Goal: Transaction & Acquisition: Purchase product/service

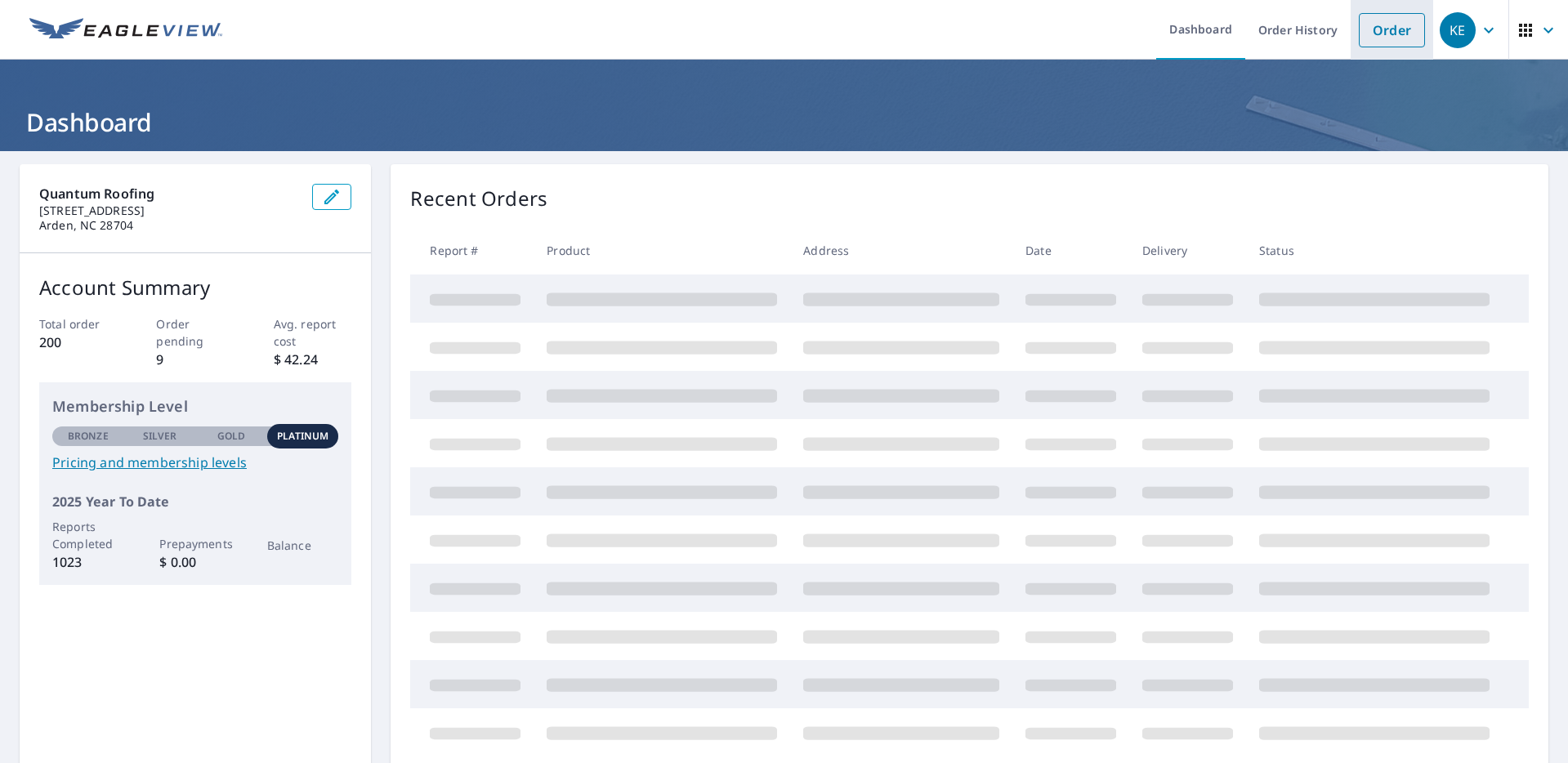
click at [1380, 23] on link "Order" at bounding box center [1391, 31] width 66 height 34
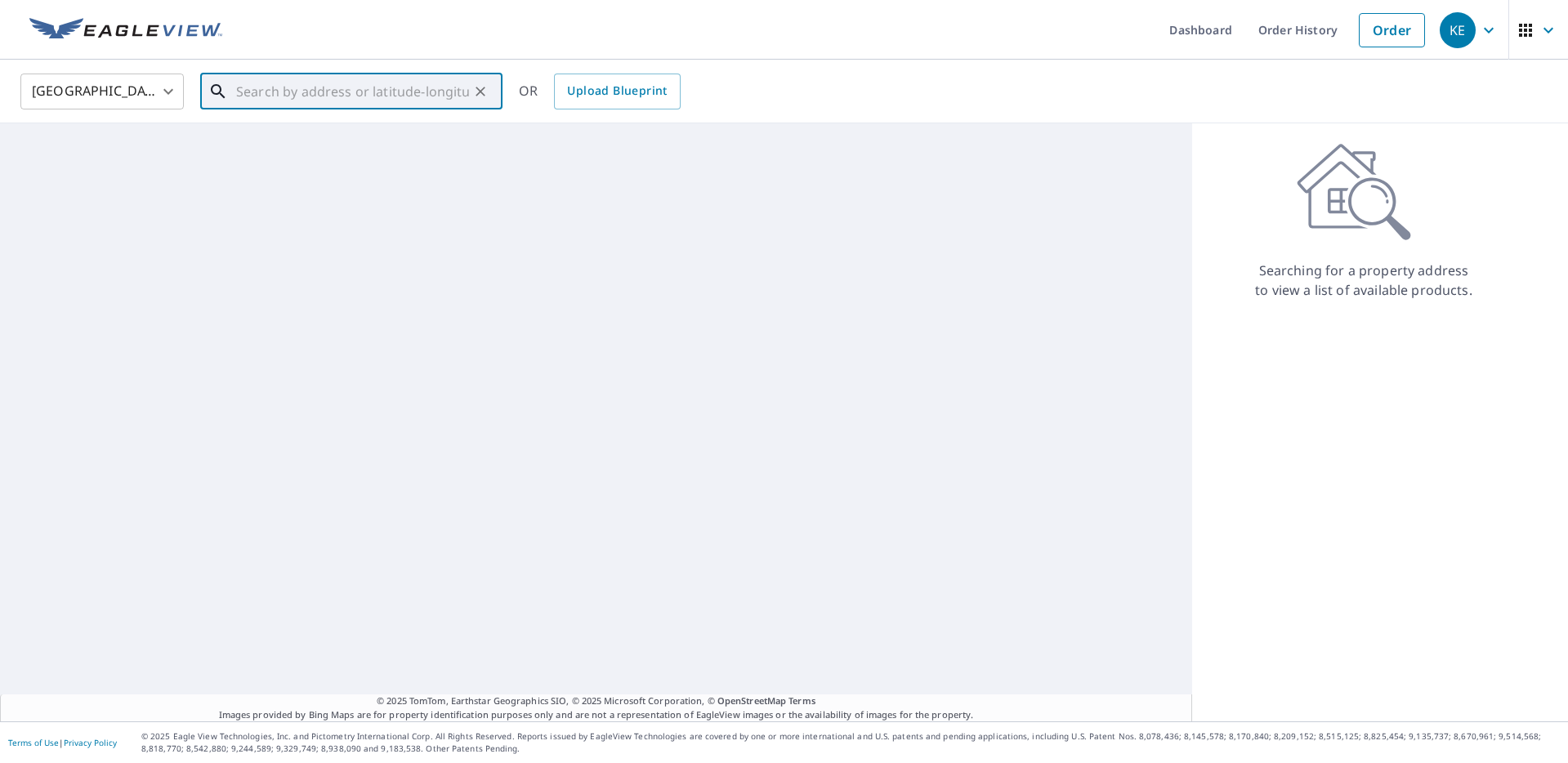
click at [382, 93] on input "text" at bounding box center [353, 92] width 233 height 46
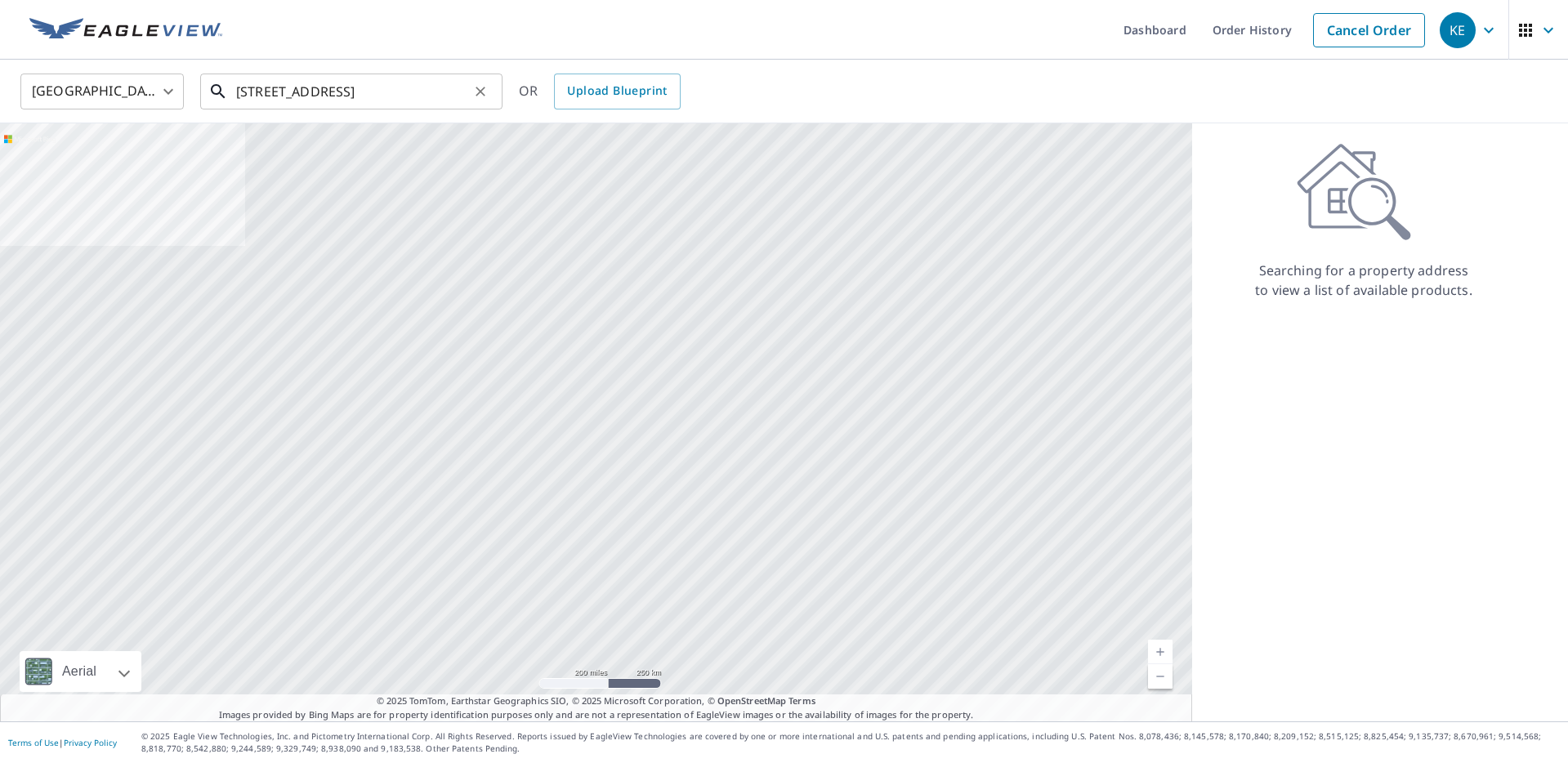
drag, startPoint x: 373, startPoint y: 114, endPoint x: 375, endPoint y: 105, distance: 9.2
click at [374, 113] on body "KE KE Dashboard Order History Cancel Order KE [GEOGRAPHIC_DATA] US ​ [STREET_AD…" at bounding box center [784, 382] width 1568 height 763
click at [377, 103] on input "[STREET_ADDRESS]" at bounding box center [353, 92] width 233 height 46
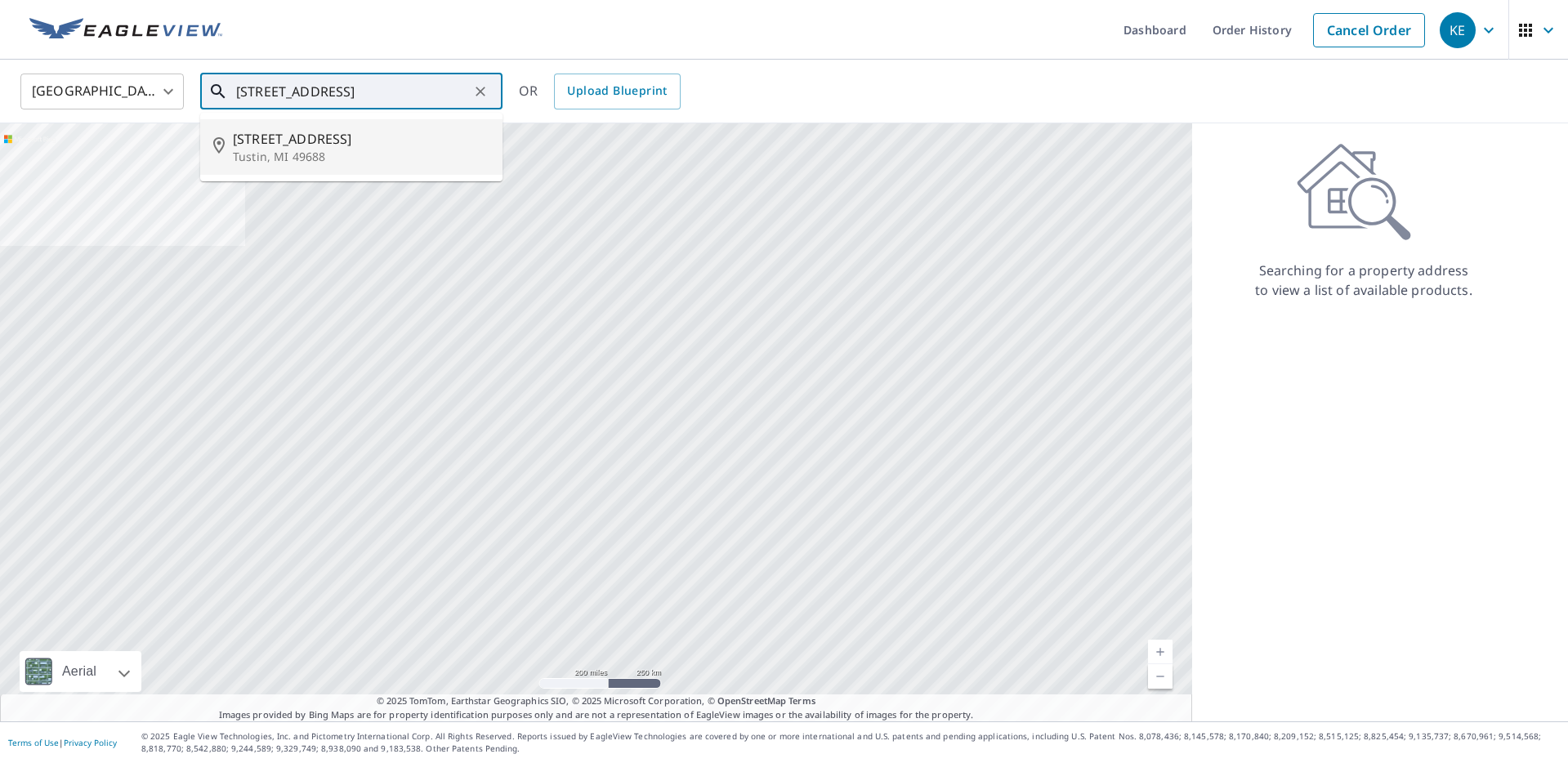
click at [370, 146] on span "[STREET_ADDRESS]" at bounding box center [361, 139] width 256 height 20
type input "[STREET_ADDRESS]"
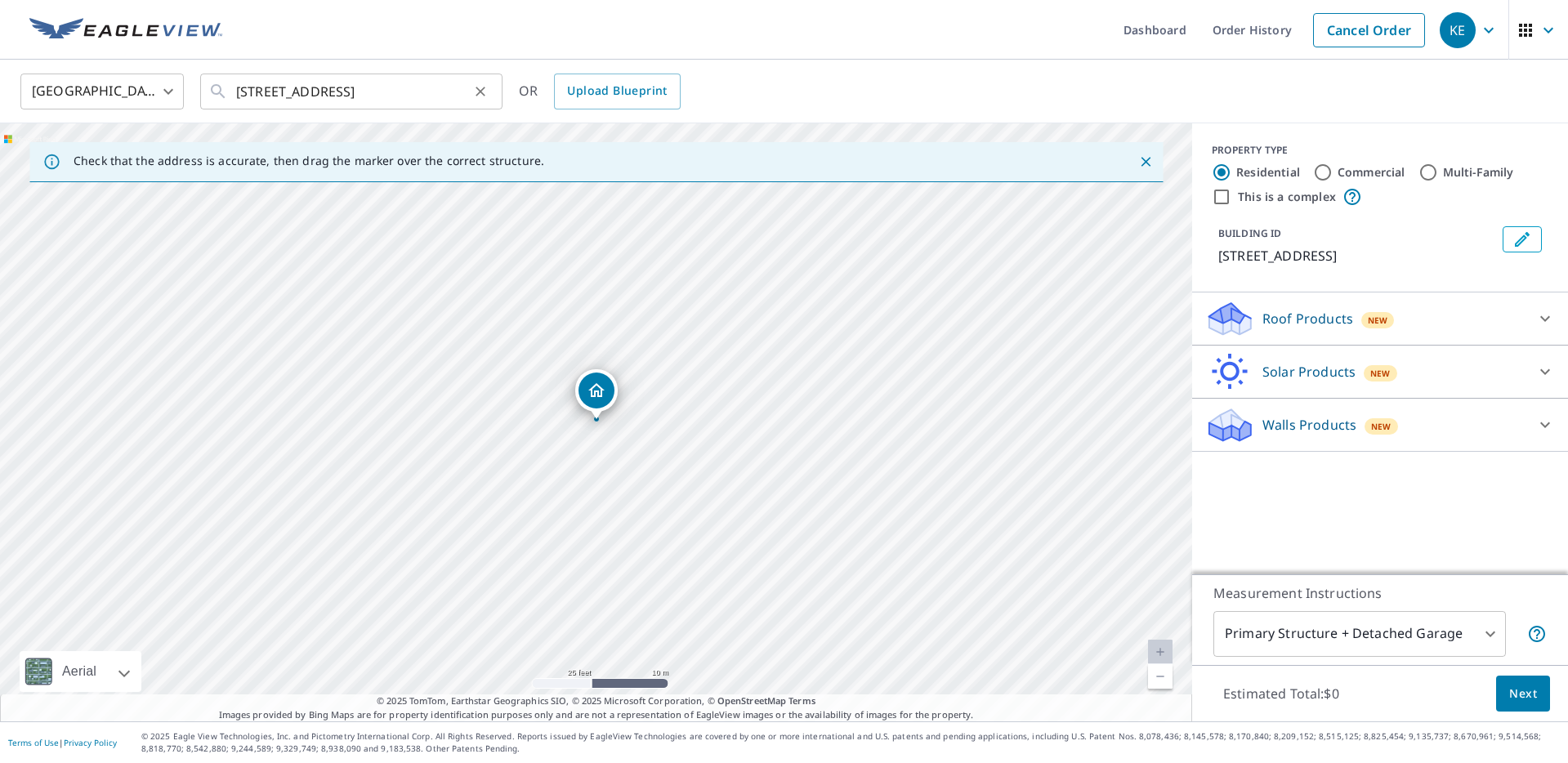
click at [482, 93] on icon "Clear" at bounding box center [480, 92] width 10 height 10
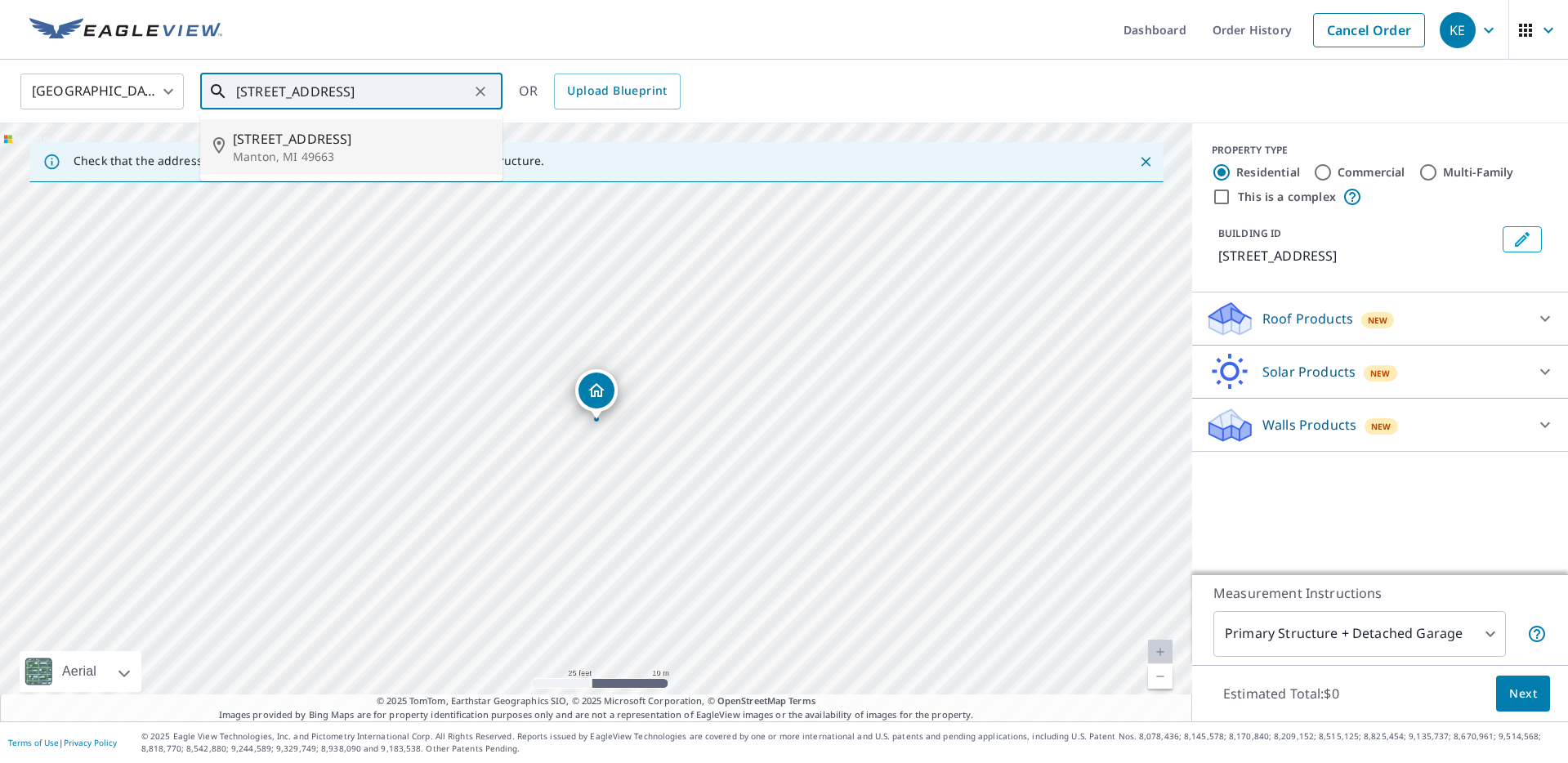
click at [409, 155] on p "Manton, MI 49663" at bounding box center [361, 157] width 256 height 16
type input "[STREET_ADDRESS]"
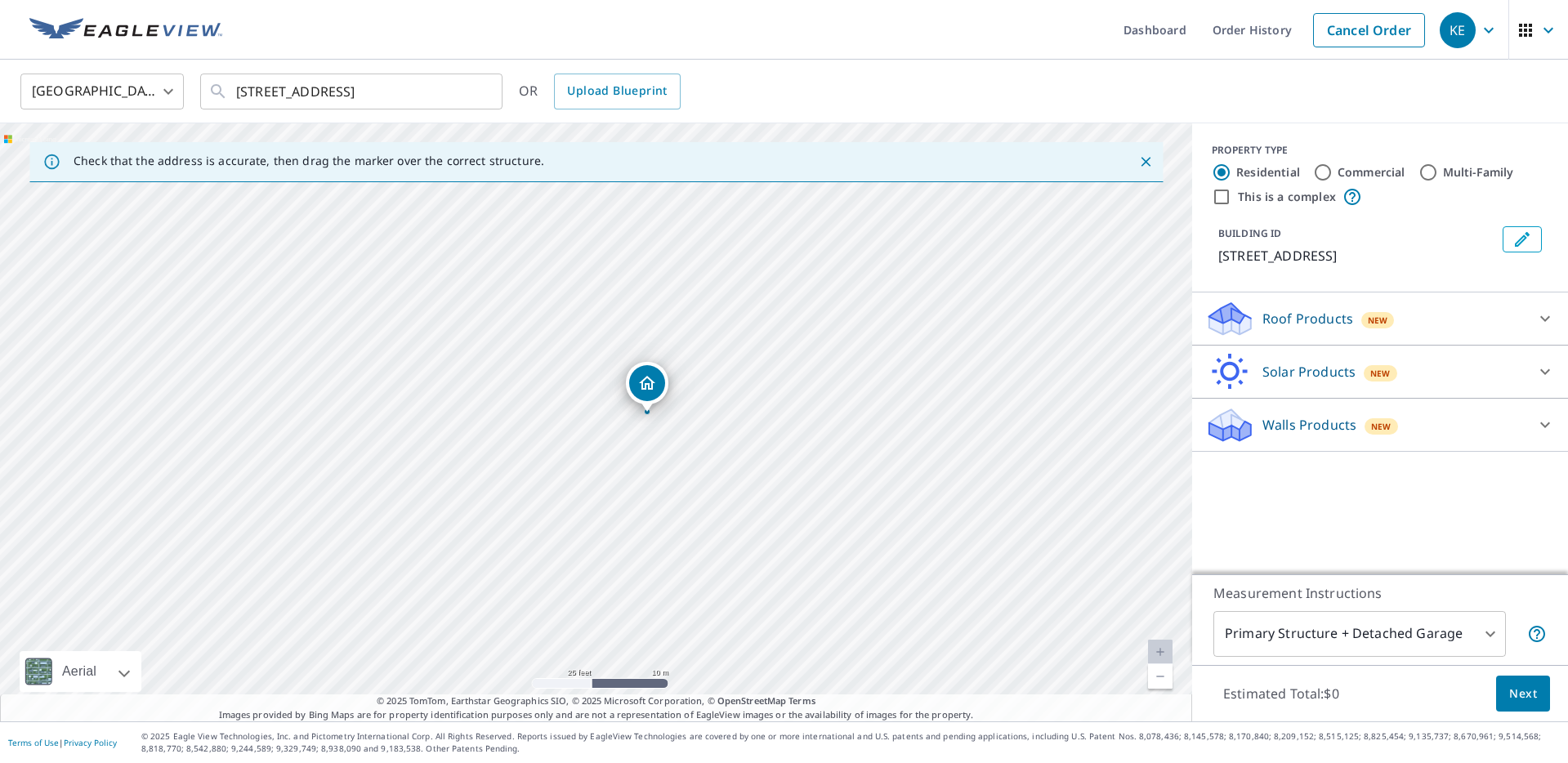
drag, startPoint x: 669, startPoint y: 518, endPoint x: 720, endPoint y: 511, distance: 51.5
click at [720, 511] on div "[STREET_ADDRESS]" at bounding box center [596, 423] width 1192 height 599
click at [1233, 337] on icon at bounding box center [1230, 319] width 49 height 38
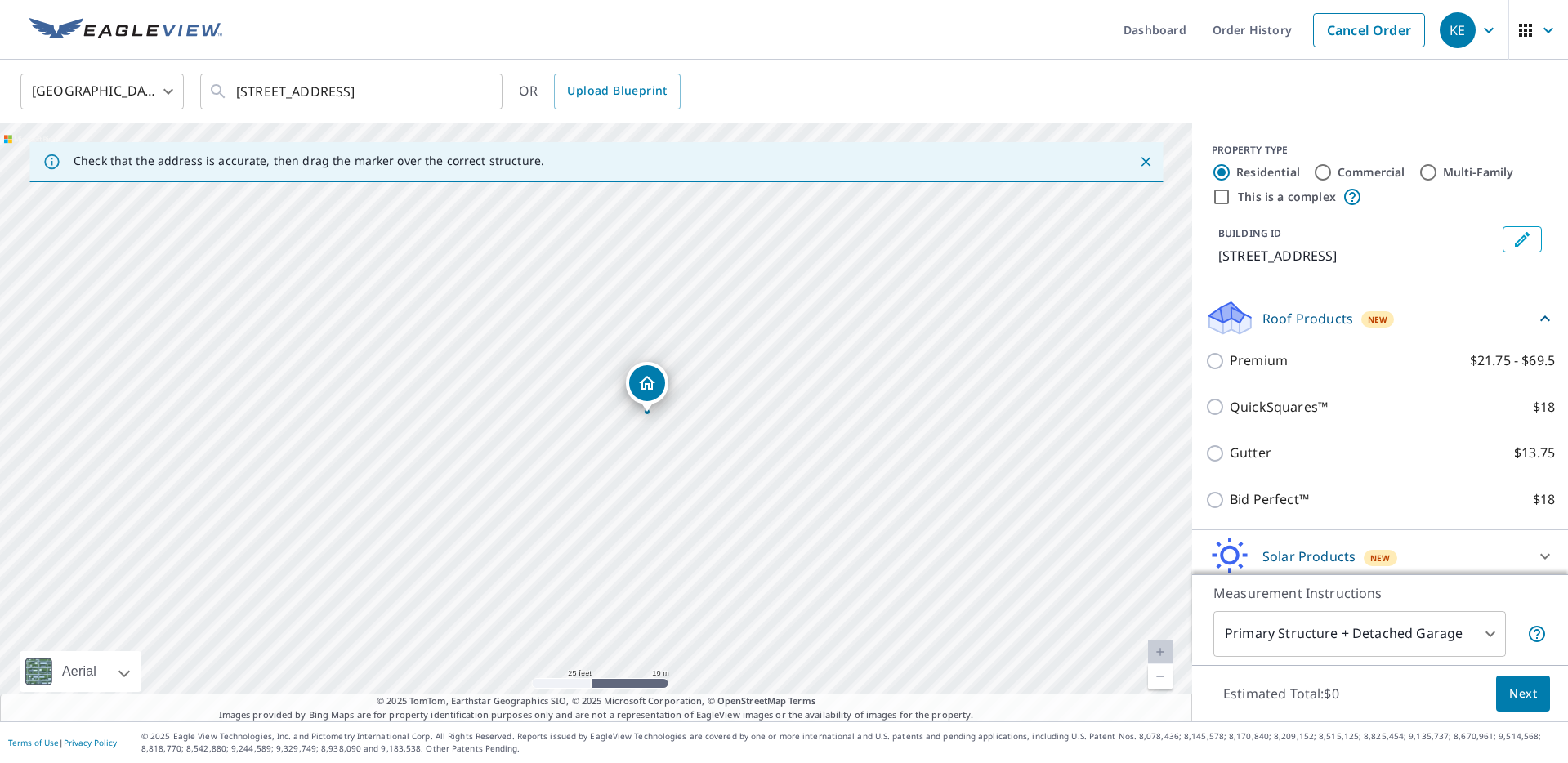
click at [1217, 364] on input "Premium $21.75 - $69.5" at bounding box center [1218, 360] width 25 height 20
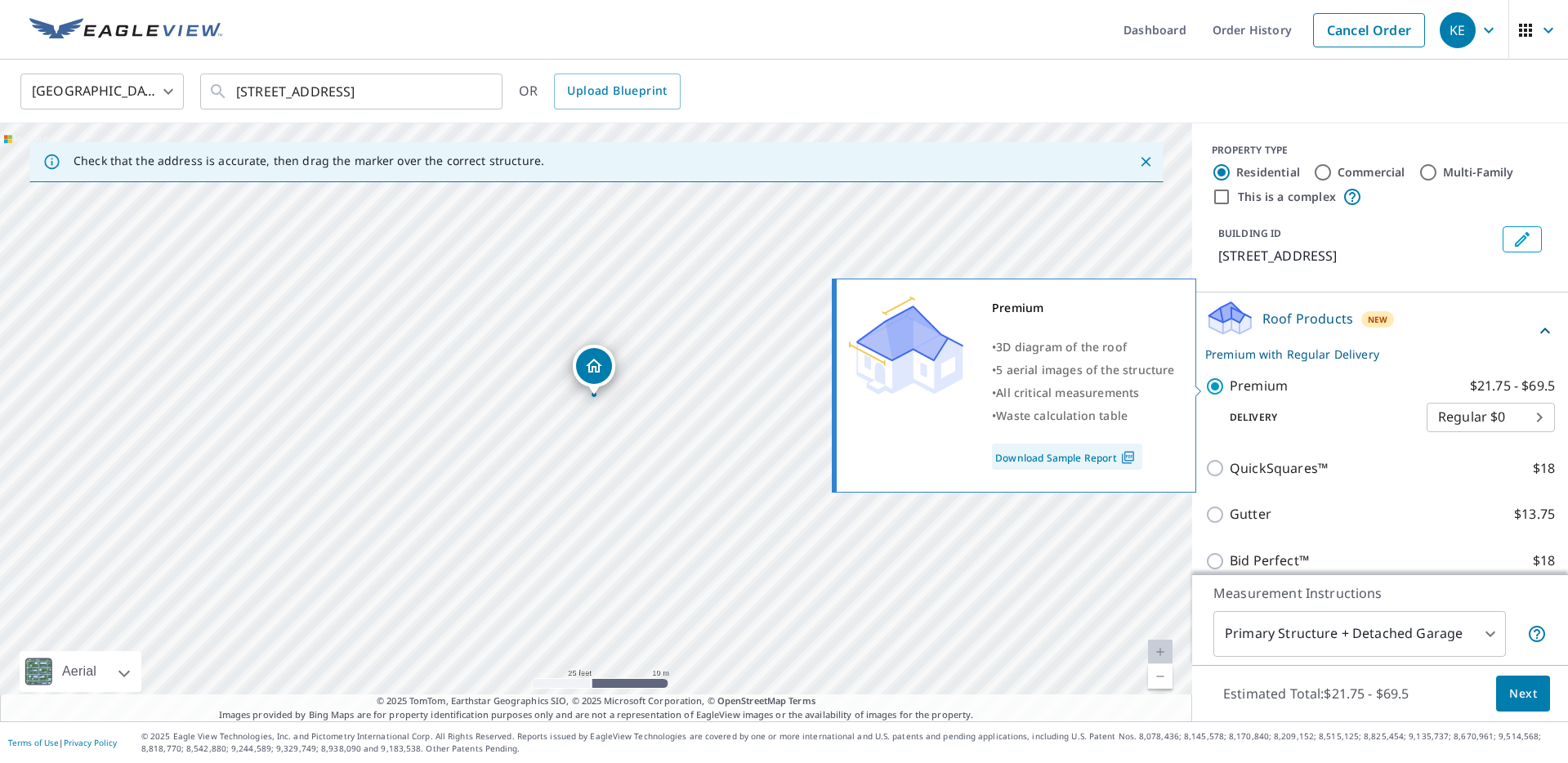
click at [1222, 387] on input "Premium $21.75 - $69.5" at bounding box center [1218, 386] width 25 height 20
checkbox input "false"
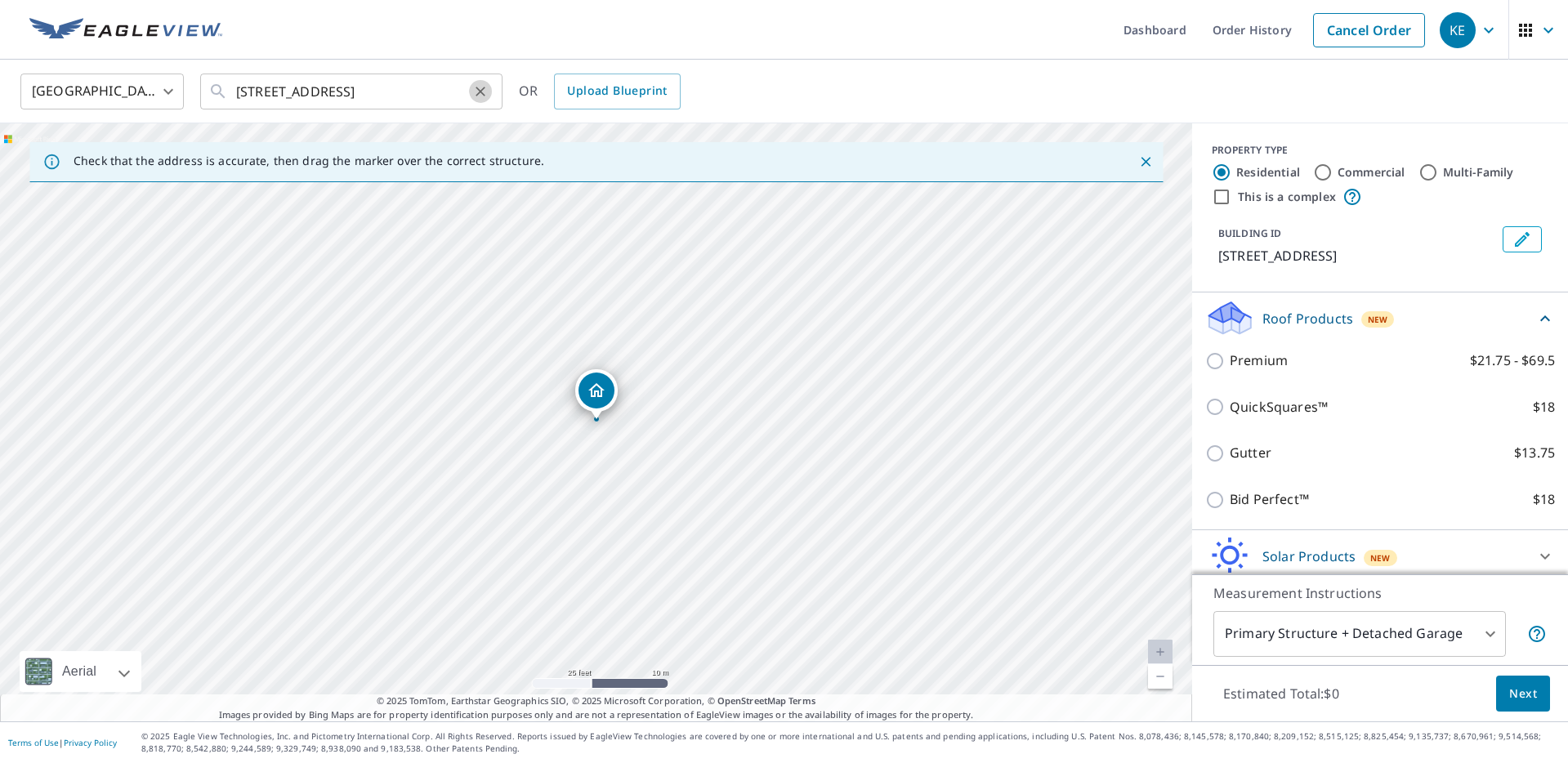
click at [482, 93] on icon "Clear" at bounding box center [480, 92] width 10 height 10
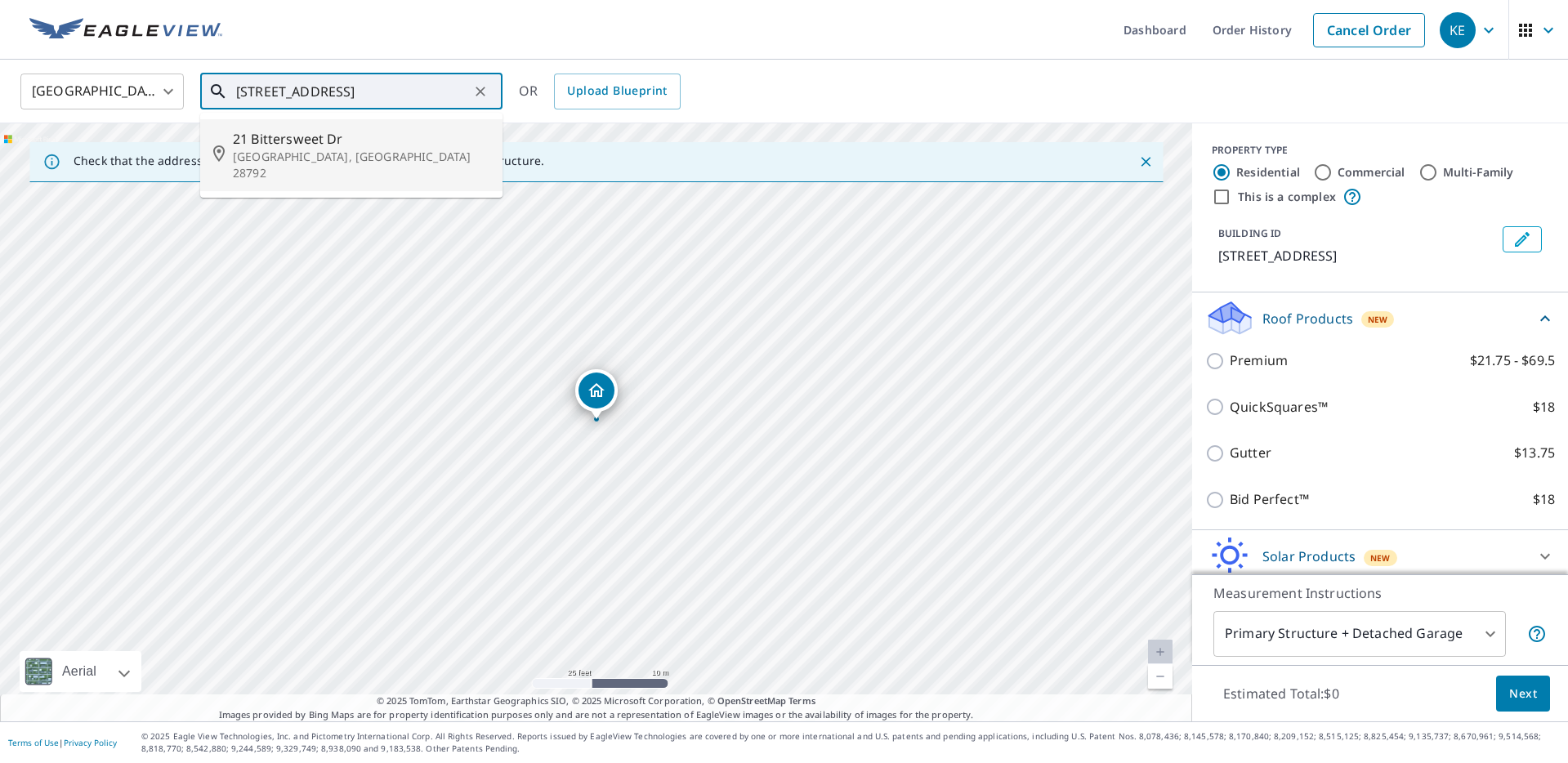
click at [403, 165] on li "[STREET_ADDRESS][PERSON_NAME]" at bounding box center [351, 155] width 302 height 72
type input "[STREET_ADDRESS][PERSON_NAME]"
